Goal: Task Accomplishment & Management: Manage account settings

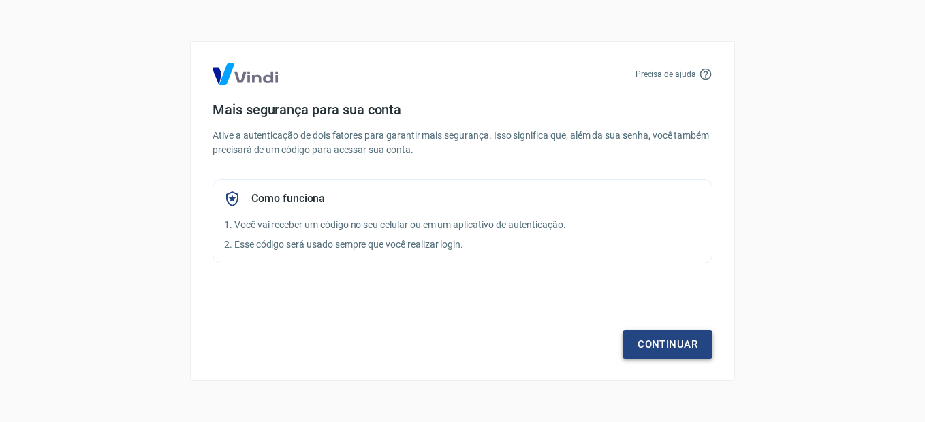
click at [669, 345] on link "Continuar" at bounding box center [668, 344] width 90 height 29
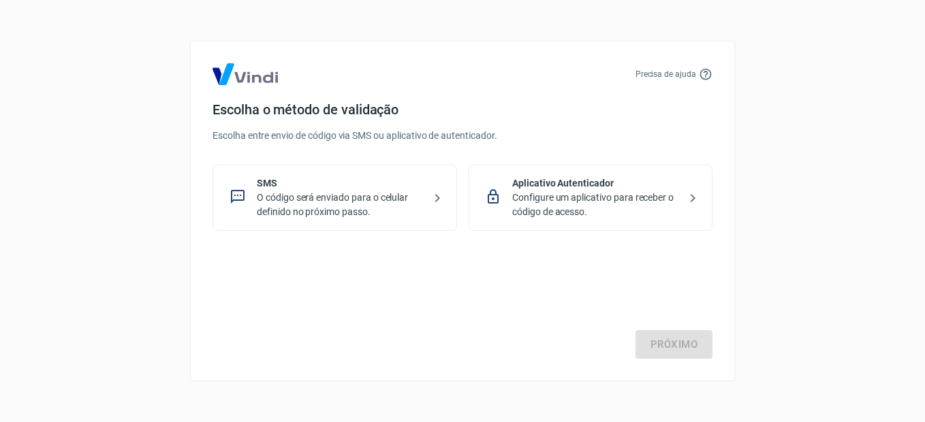
click at [595, 193] on p "Configure um aplicativo para receber o código de acesso." at bounding box center [595, 205] width 167 height 29
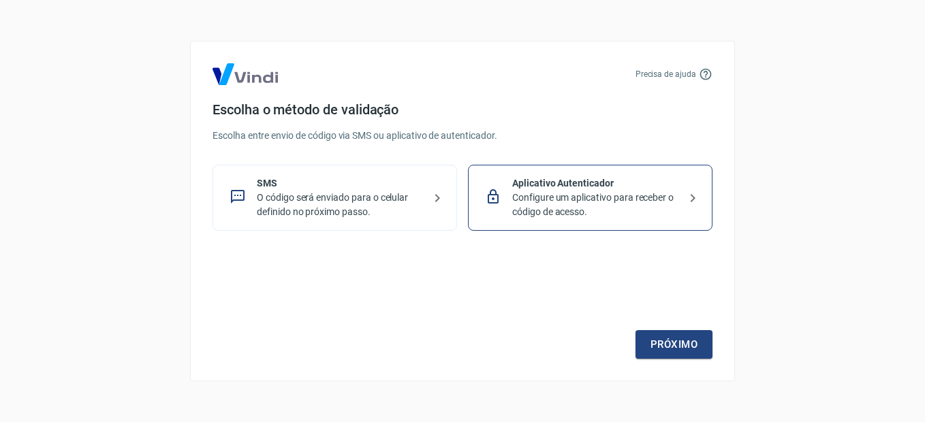
click at [604, 192] on p "Configure um aplicativo para receber o código de acesso." at bounding box center [595, 205] width 167 height 29
click at [692, 197] on icon at bounding box center [693, 198] width 16 height 16
click at [295, 202] on p "O código será enviado para o celular definido no próximo passo." at bounding box center [340, 205] width 167 height 29
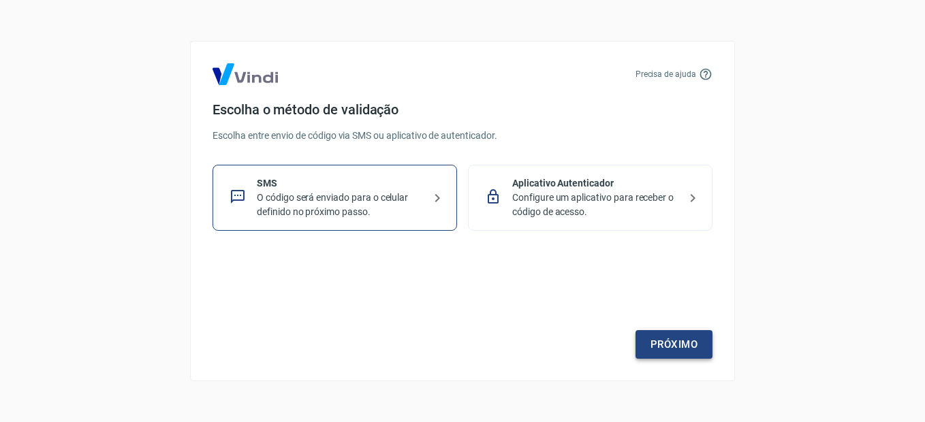
click at [683, 347] on link "Próximo" at bounding box center [674, 344] width 77 height 29
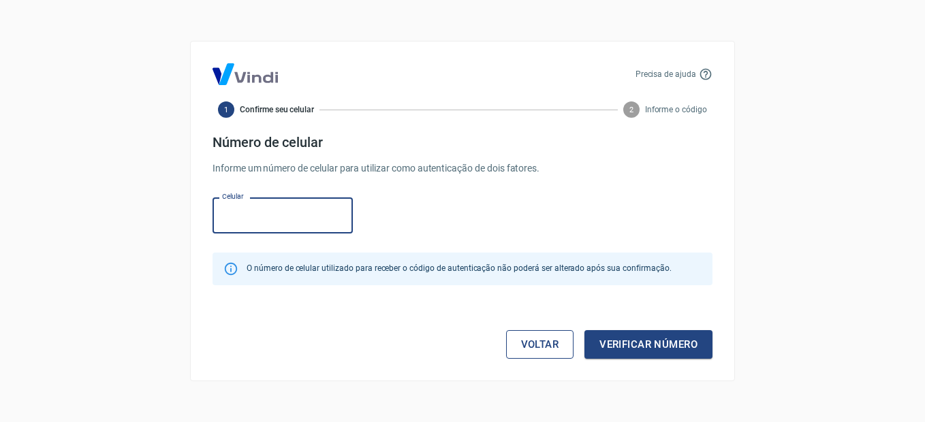
click at [544, 346] on link "Voltar" at bounding box center [540, 344] width 68 height 29
